Goal: Task Accomplishment & Management: Manage account settings

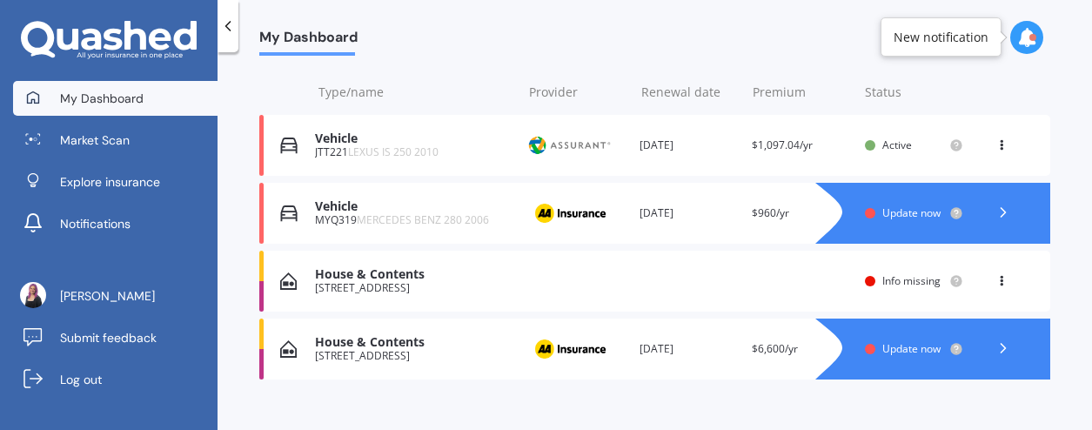
scroll to position [259, 0]
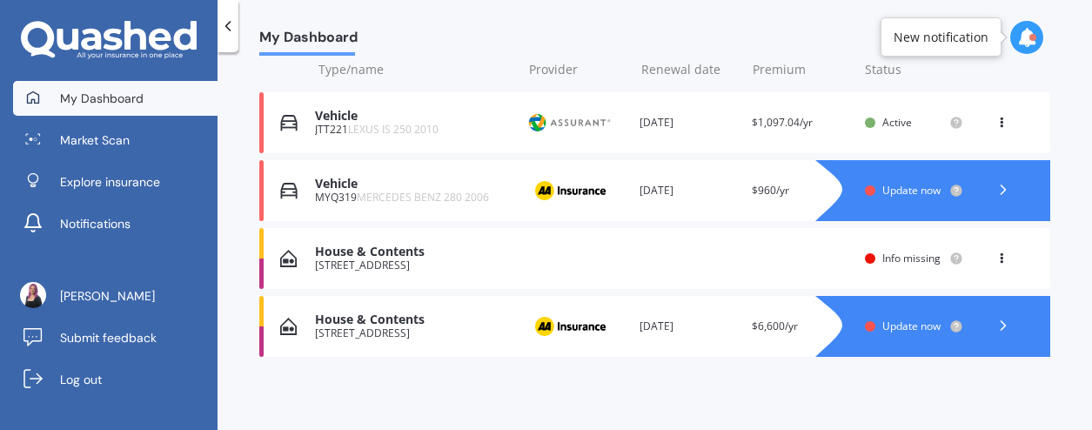
click at [422, 324] on div "House & Contents" at bounding box center [413, 319] width 197 height 15
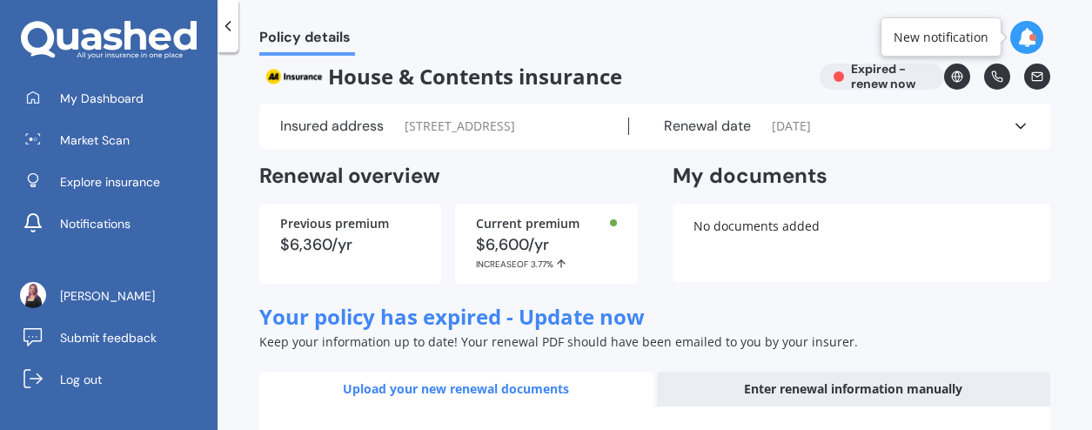
scroll to position [17, 0]
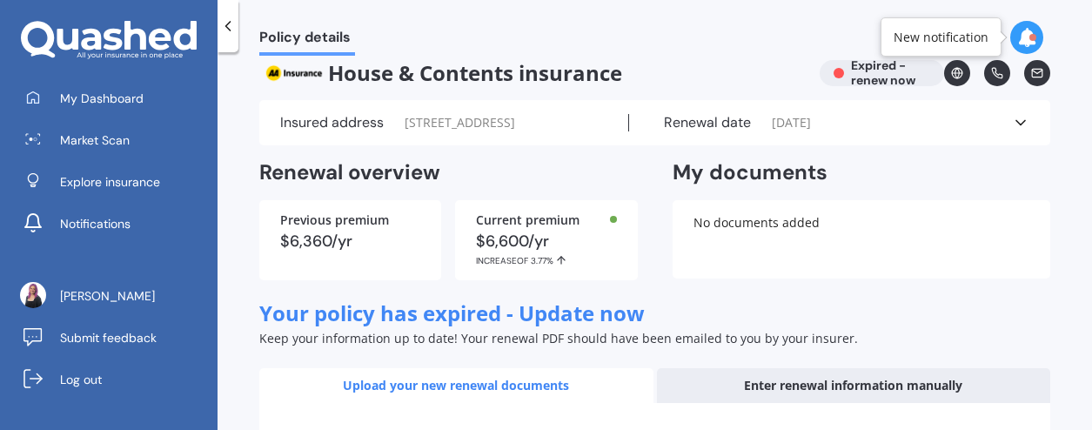
click at [680, 145] on div "Insured address [STREET_ADDRESS] Renewal date [DATE] See more" at bounding box center [654, 122] width 791 height 45
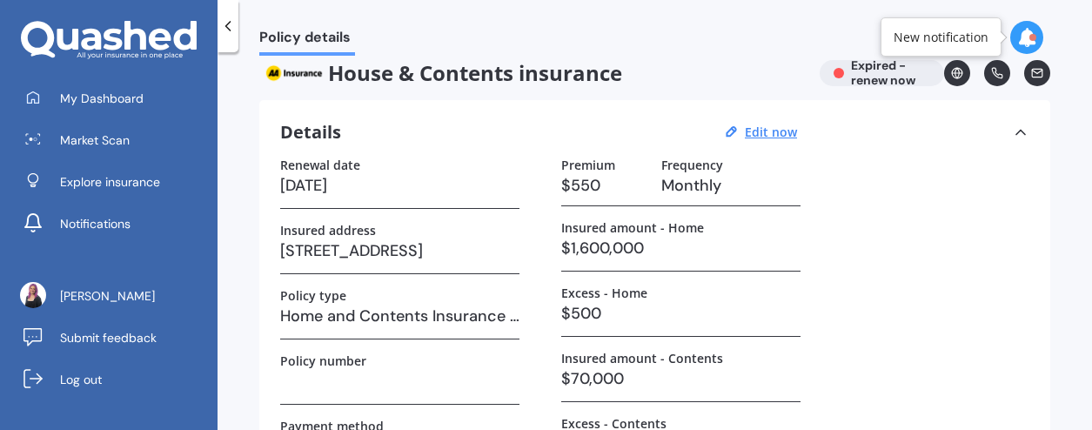
click at [776, 179] on h3 "Monthly" at bounding box center [730, 185] width 139 height 26
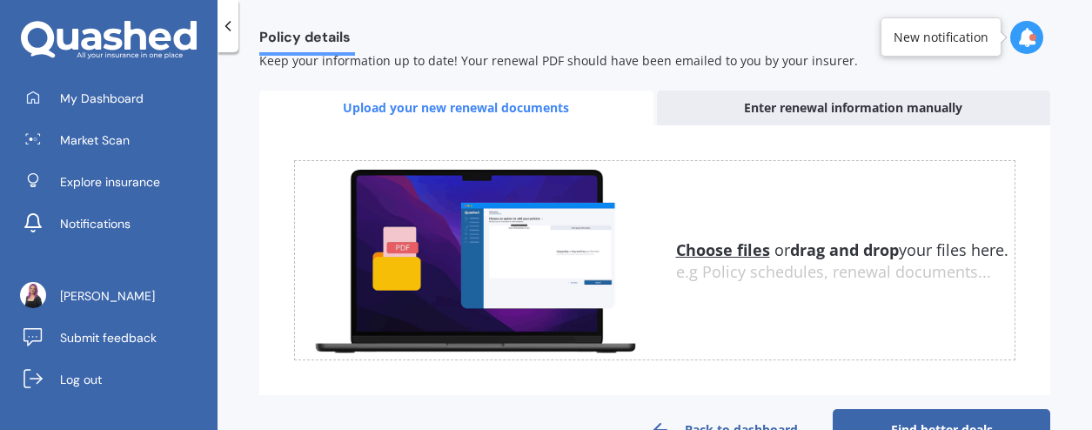
scroll to position [636, 0]
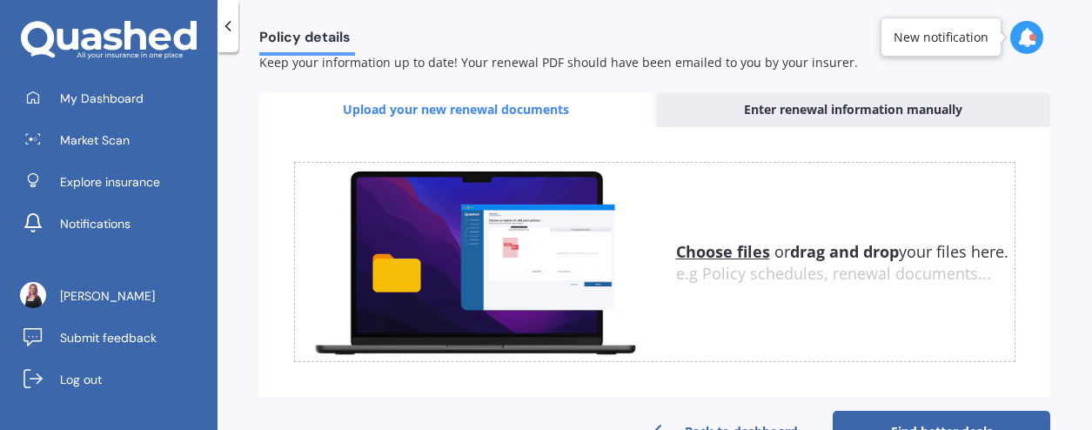
click at [791, 111] on div "Enter renewal information manually" at bounding box center [854, 109] width 394 height 35
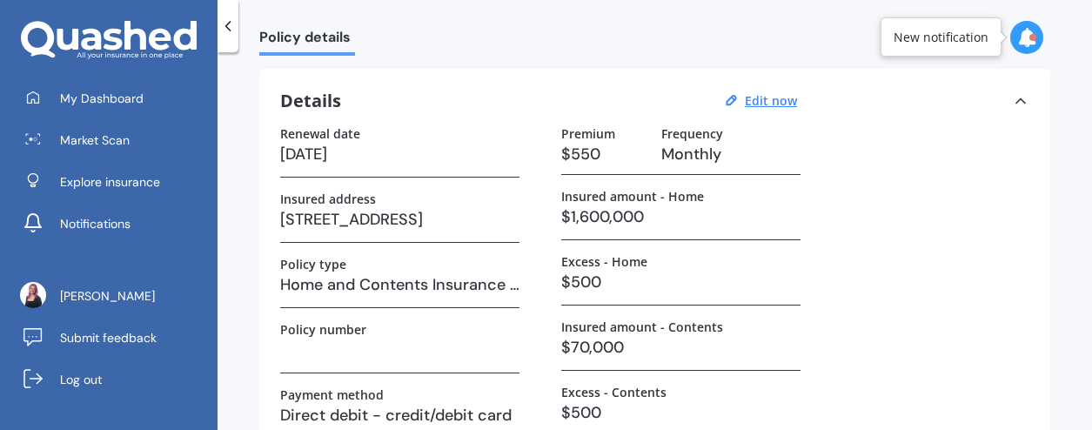
scroll to position [39, 0]
